Goal: Information Seeking & Learning: Learn about a topic

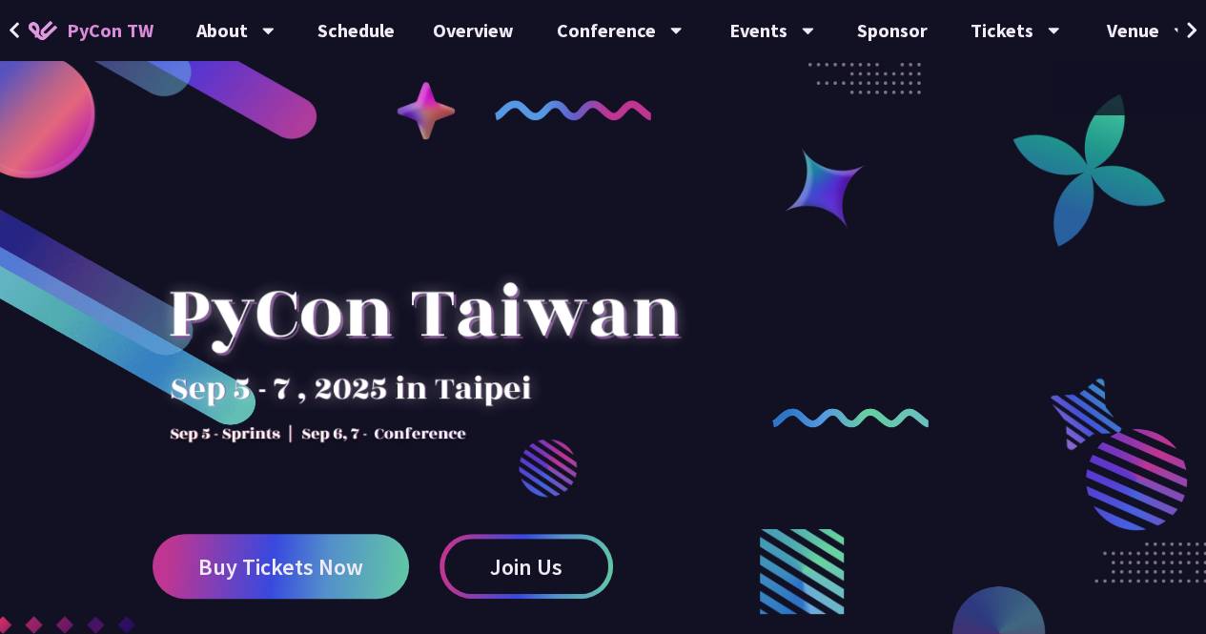
click at [1197, 29] on button at bounding box center [1191, 30] width 29 height 61
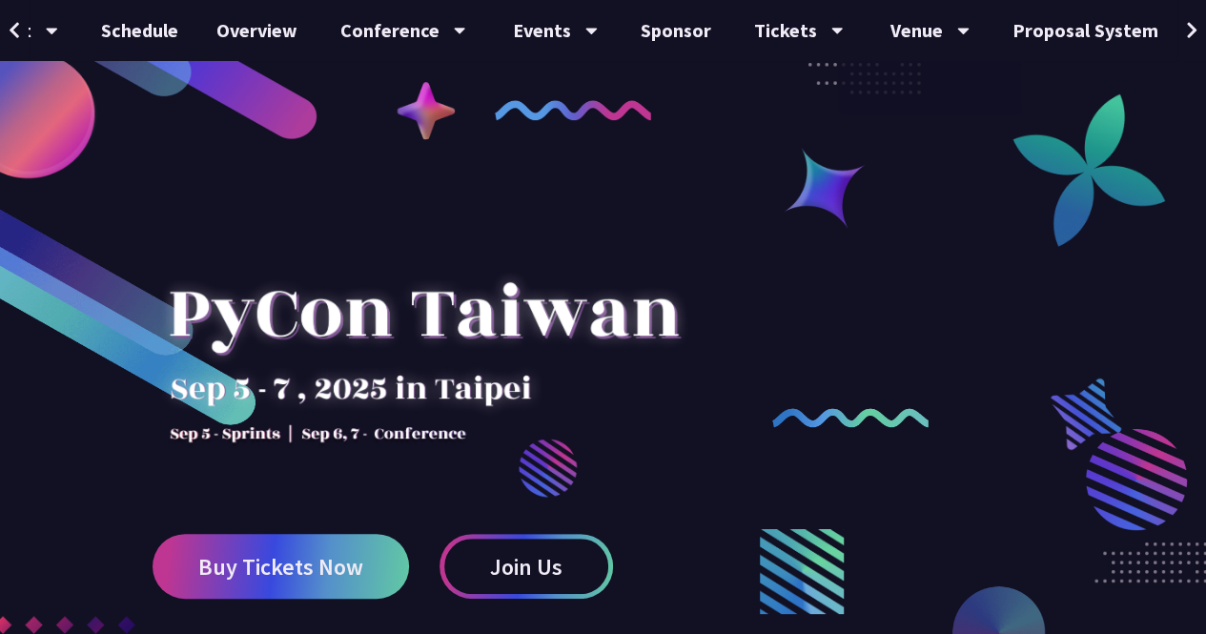
scroll to position [0, 285]
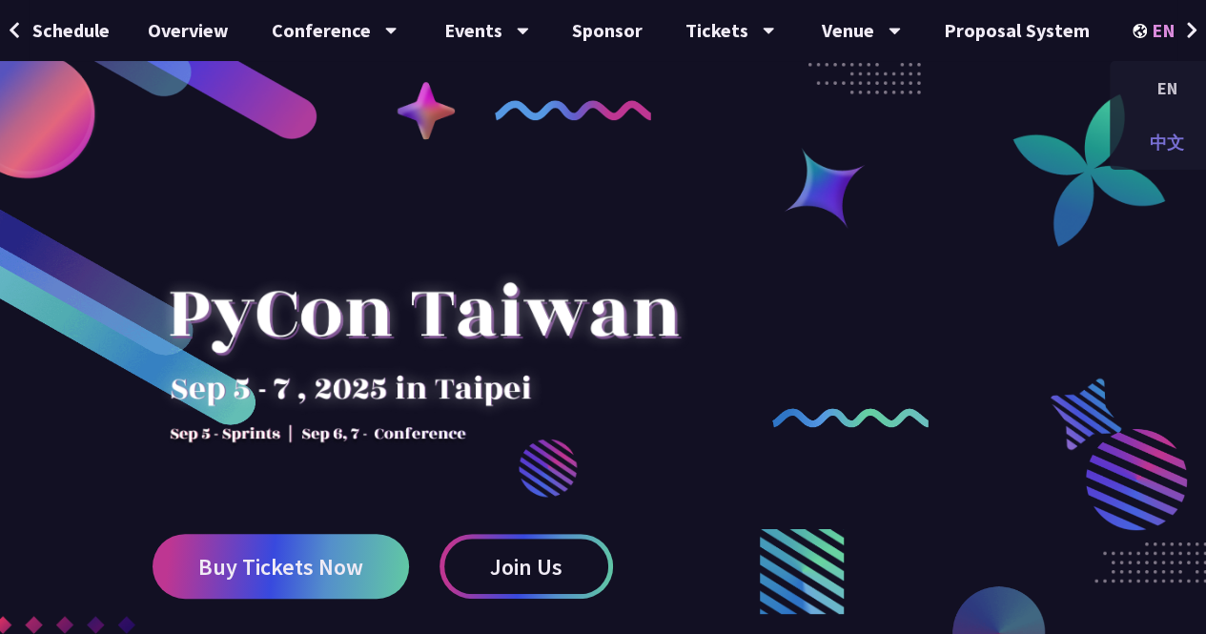
click at [1150, 136] on div "中文" at bounding box center [1167, 142] width 114 height 45
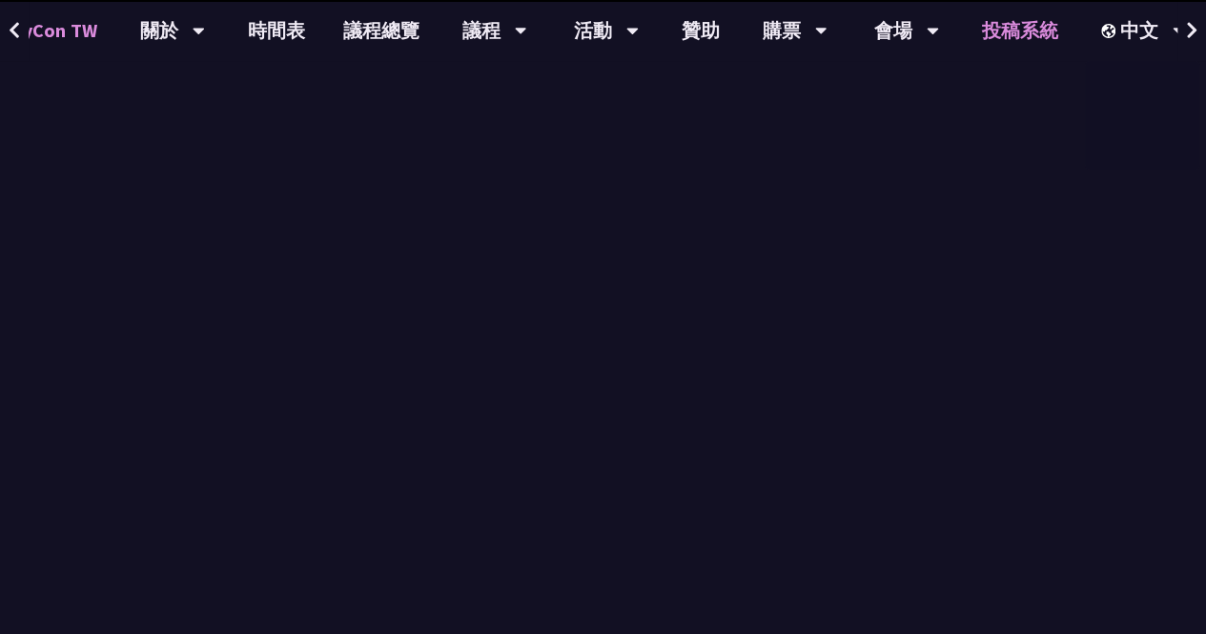
click at [1058, 31] on link "投稿系統" at bounding box center [1020, 30] width 114 height 61
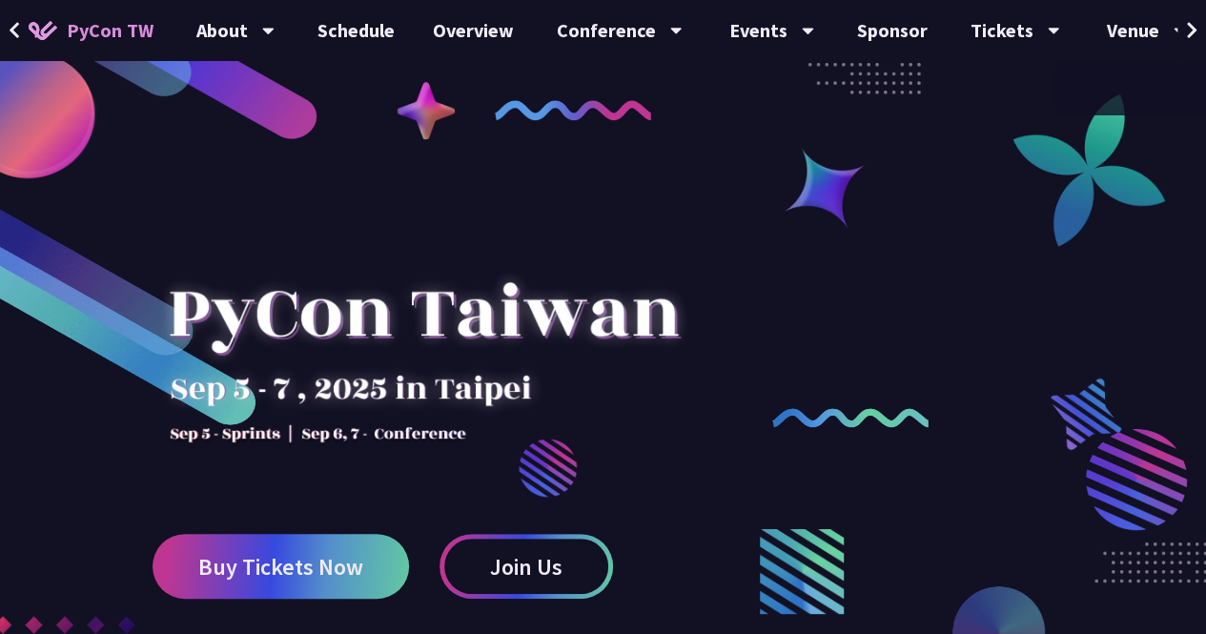
click at [1186, 26] on icon at bounding box center [1192, 30] width 12 height 19
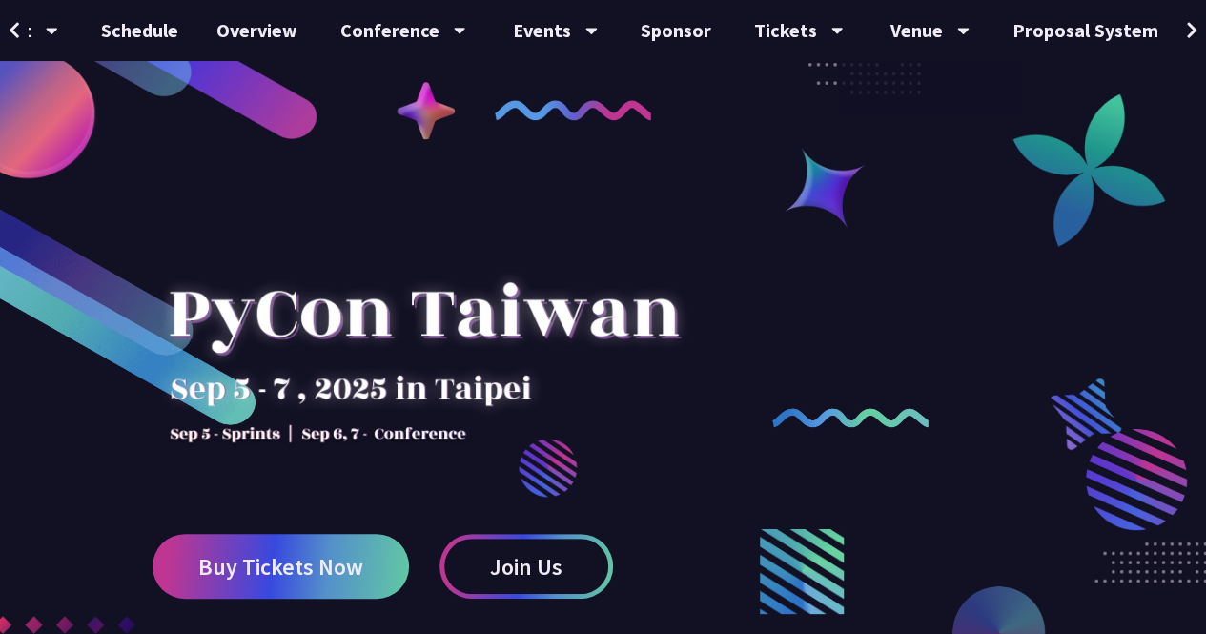
scroll to position [0, 285]
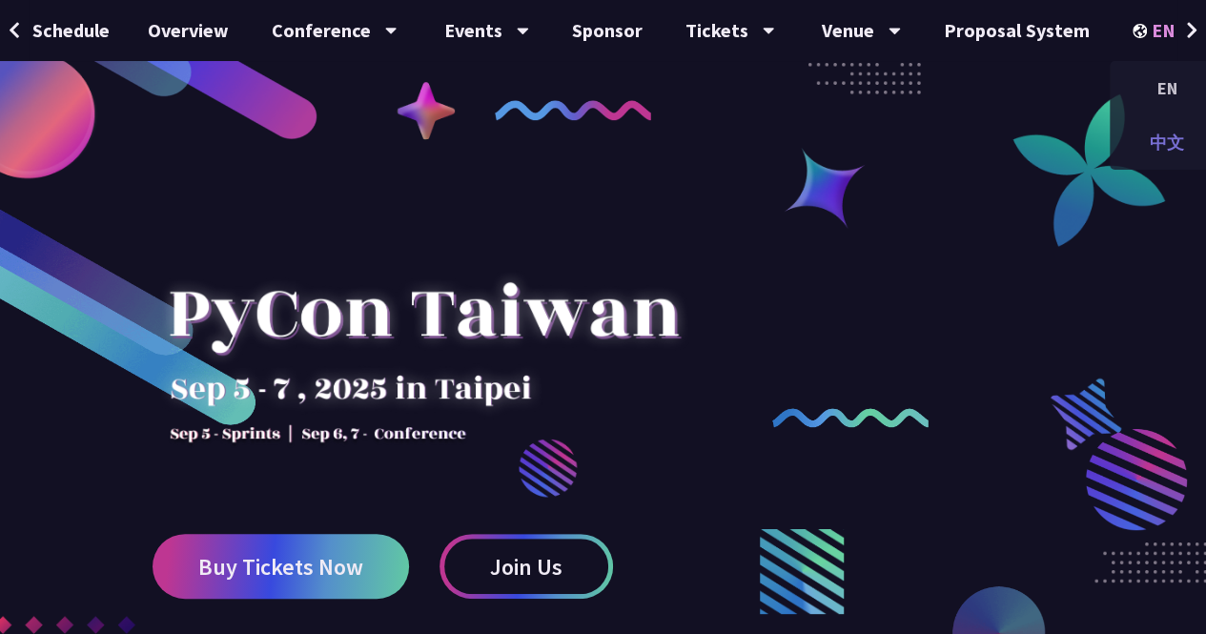
click at [1152, 126] on div "中文" at bounding box center [1167, 142] width 114 height 45
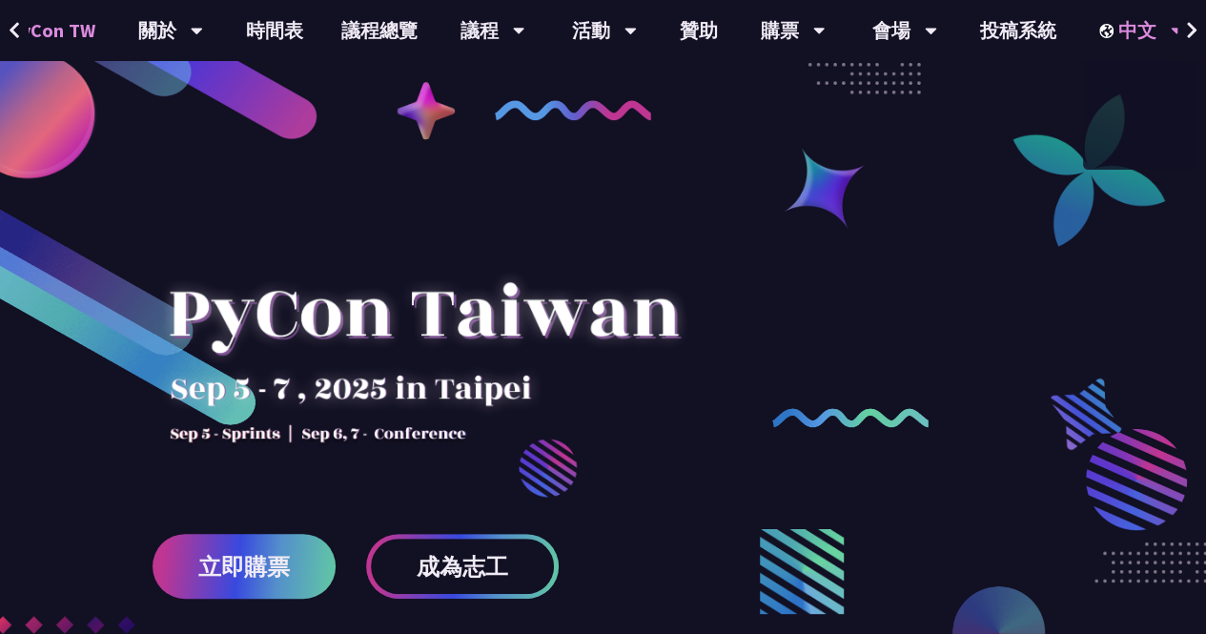
scroll to position [0, 56]
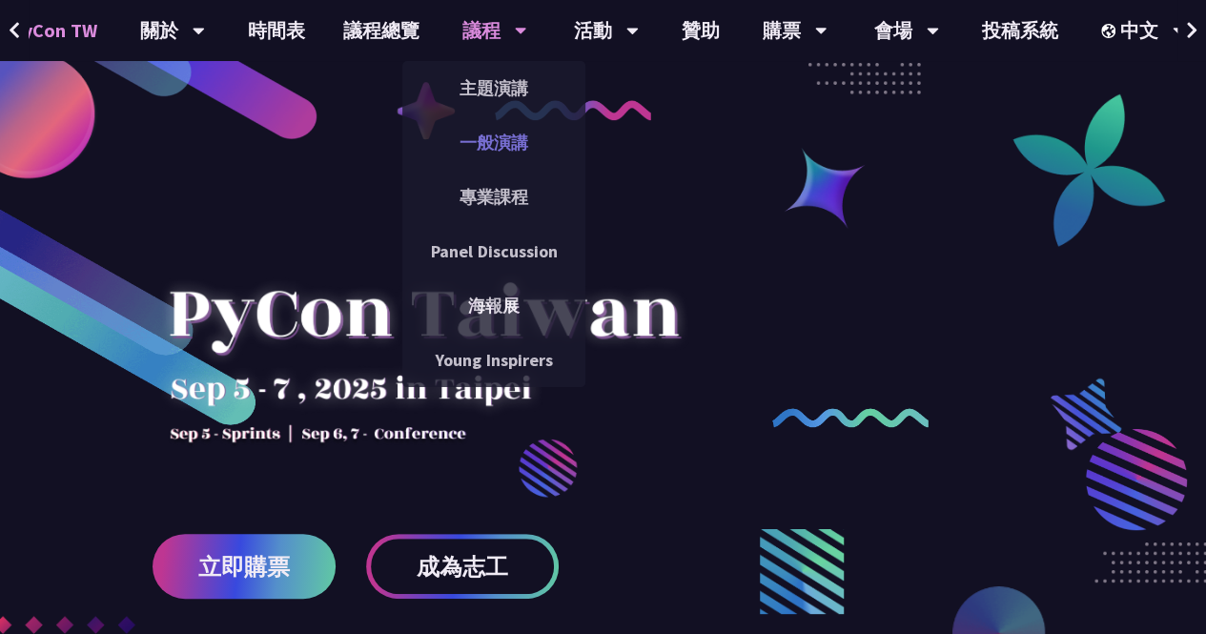
click at [483, 132] on link "一般演講" at bounding box center [493, 142] width 183 height 45
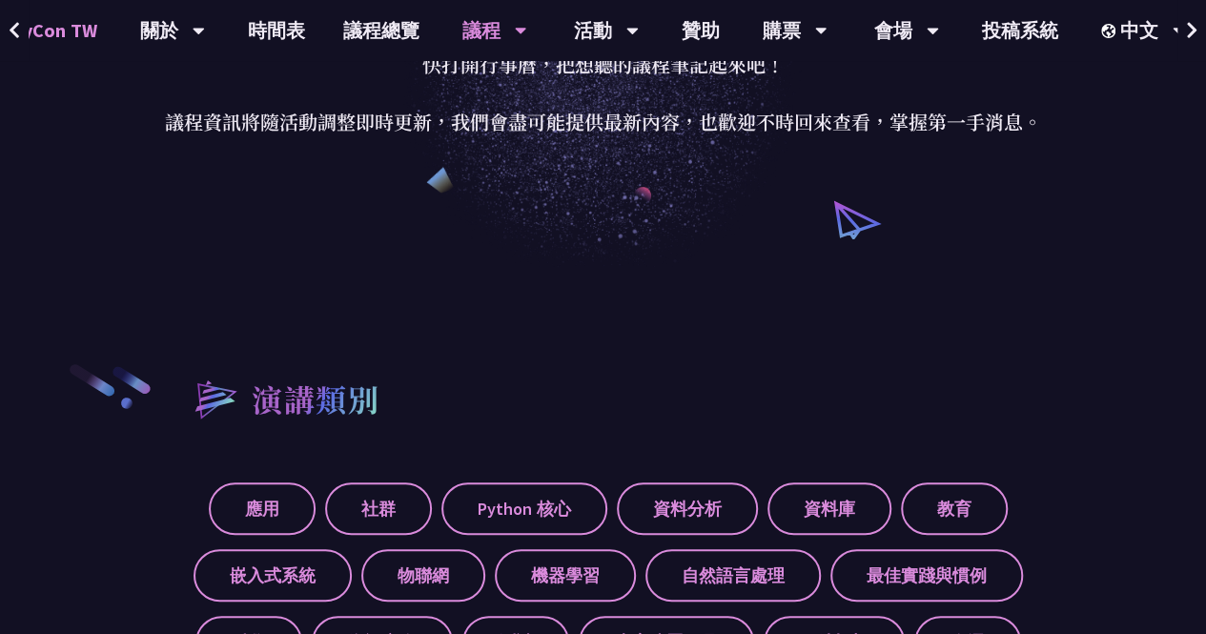
scroll to position [667, 0]
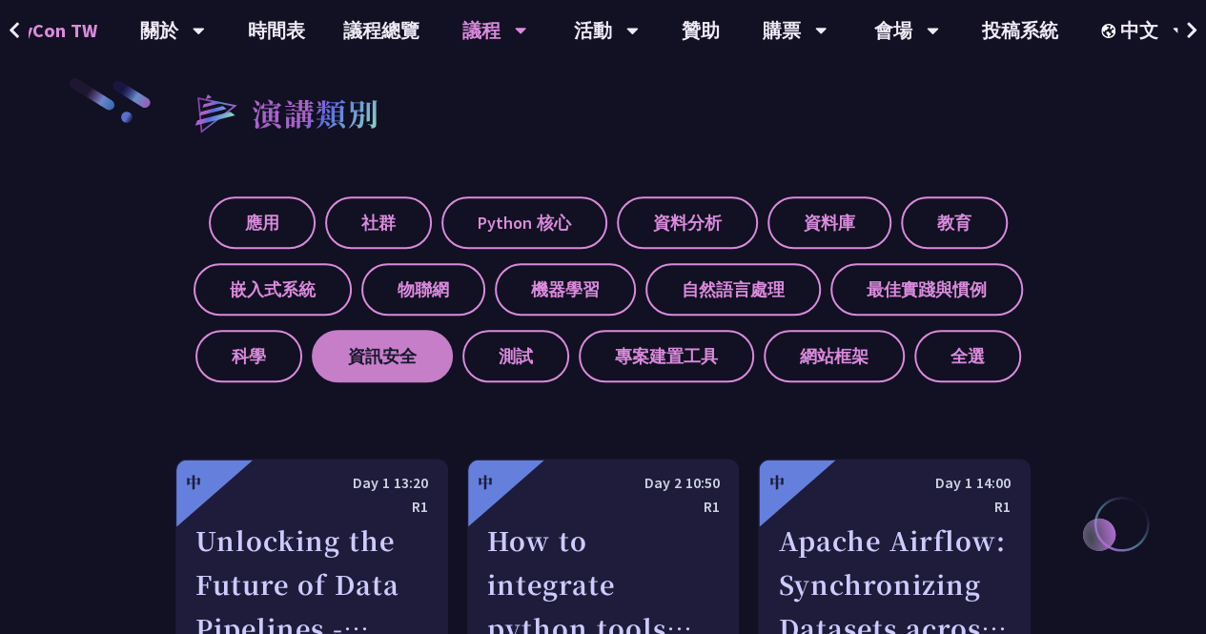
click at [391, 354] on label "資訊安全" at bounding box center [382, 356] width 141 height 52
click at [0, 0] on input "資訊安全" at bounding box center [0, 0] width 0 height 0
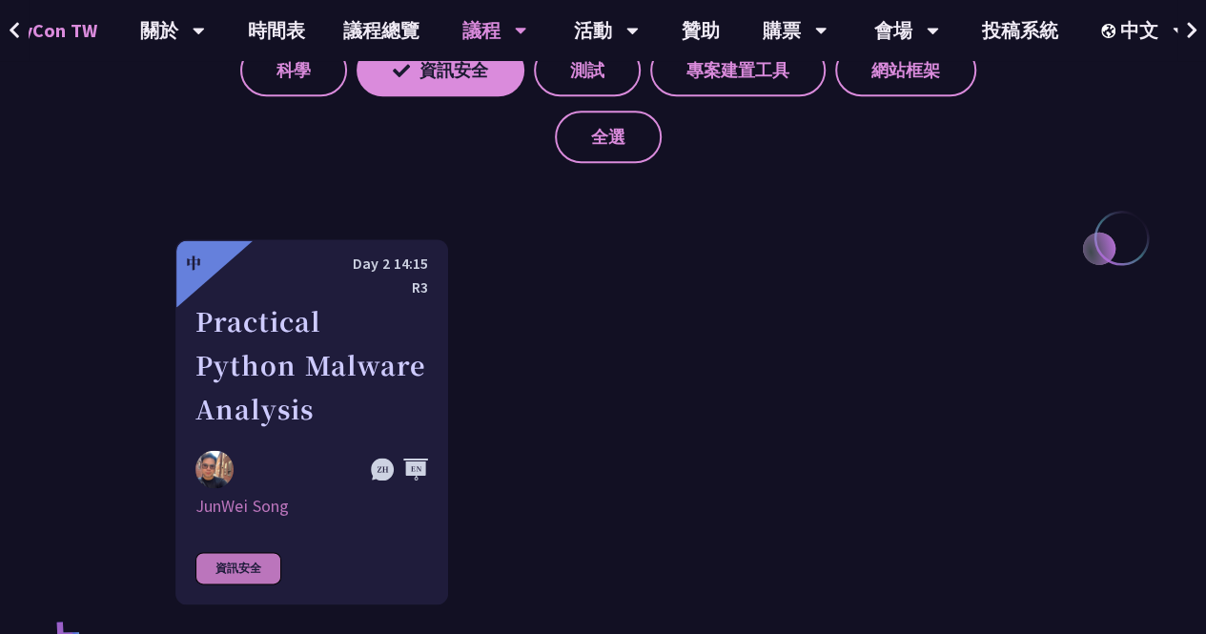
scroll to position [1049, 0]
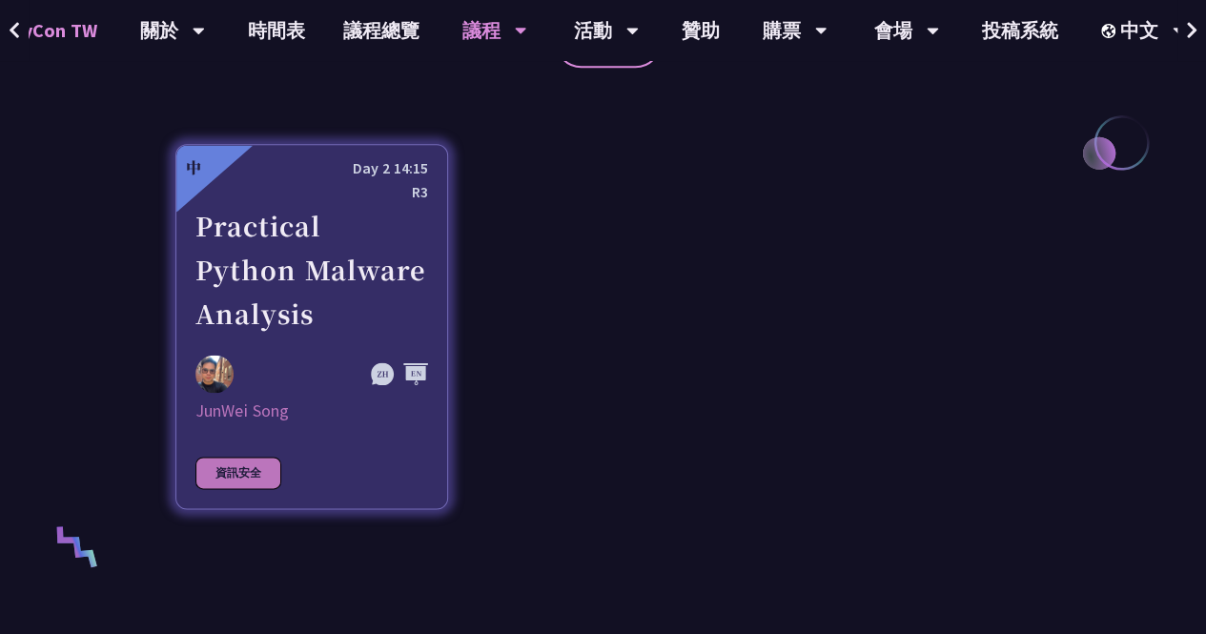
click at [340, 275] on div "Practical Python Malware Analysis" at bounding box center [311, 270] width 233 height 132
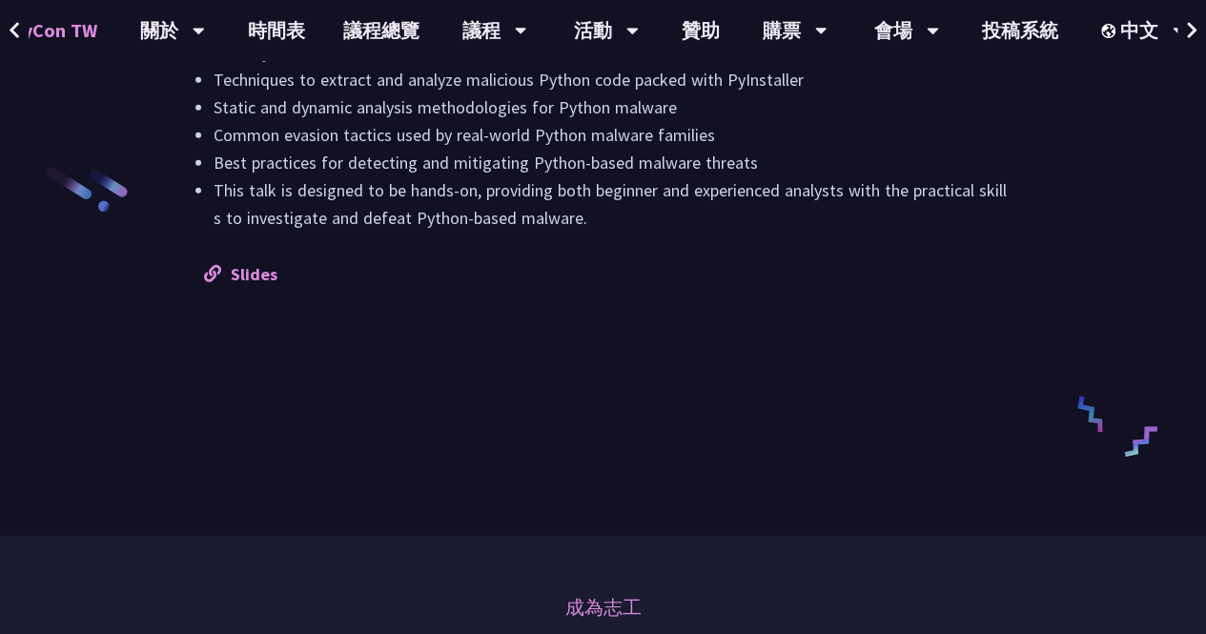
scroll to position [2288, 0]
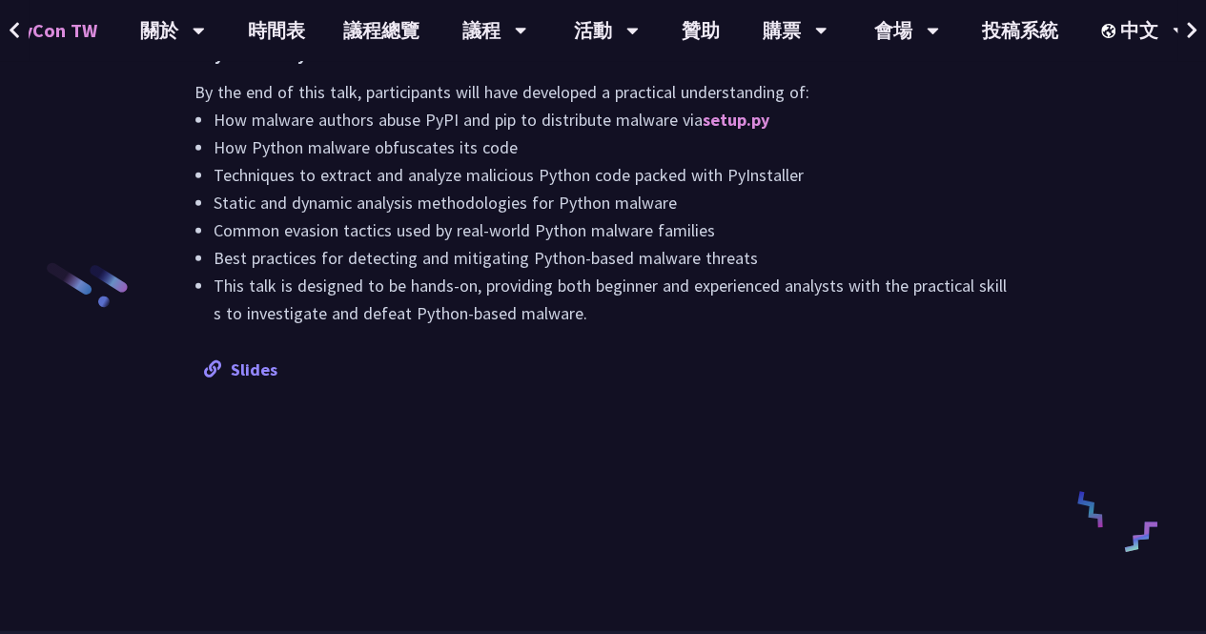
click at [253, 368] on link "Slides" at bounding box center [240, 369] width 73 height 22
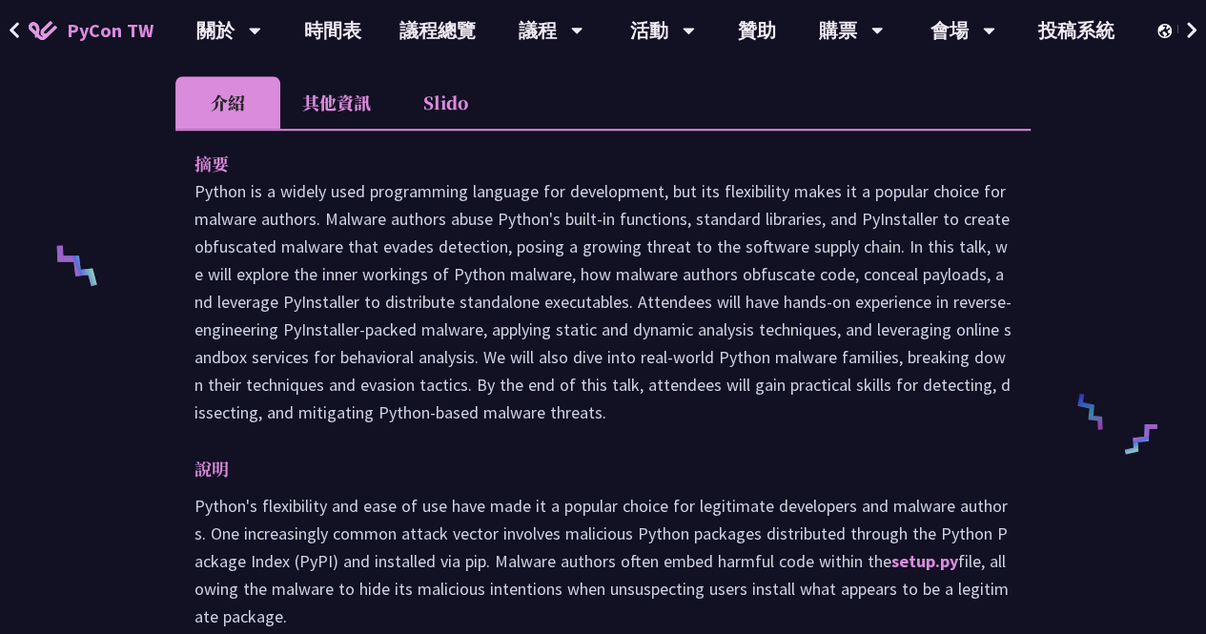
scroll to position [953, 0]
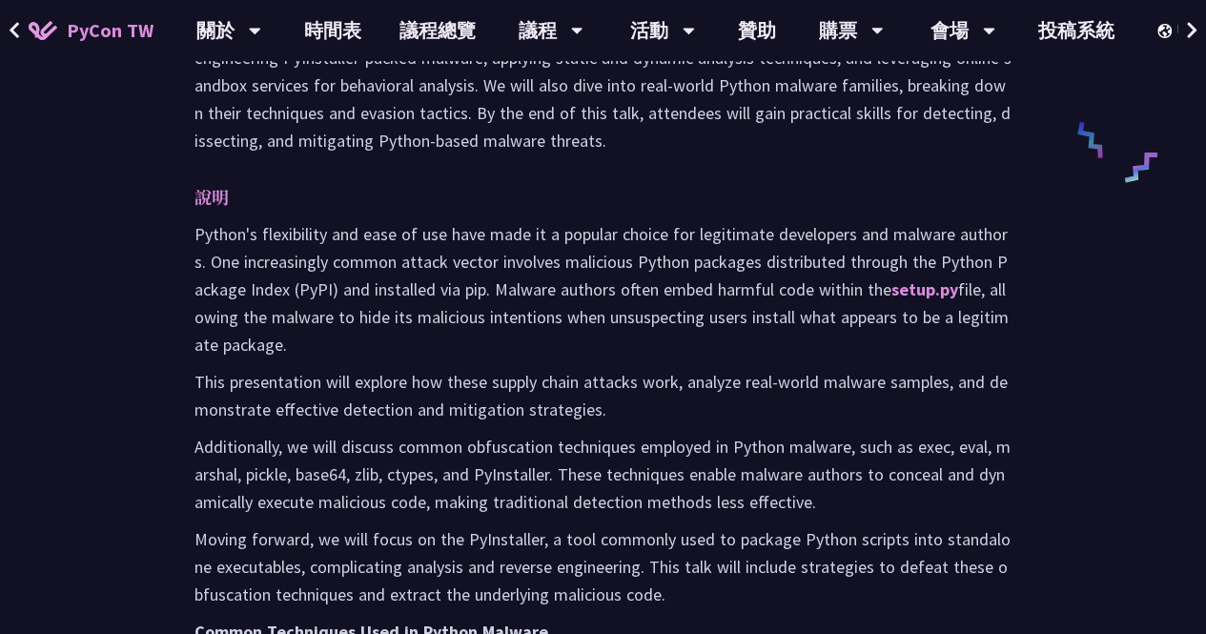
drag, startPoint x: 572, startPoint y: 279, endPoint x: 746, endPoint y: 113, distance: 240.1
click at [572, 279] on p "Python's flexibility and ease of use have made it a popular choice for legitima…" at bounding box center [602, 289] width 817 height 138
